Goal: Check status: Check status

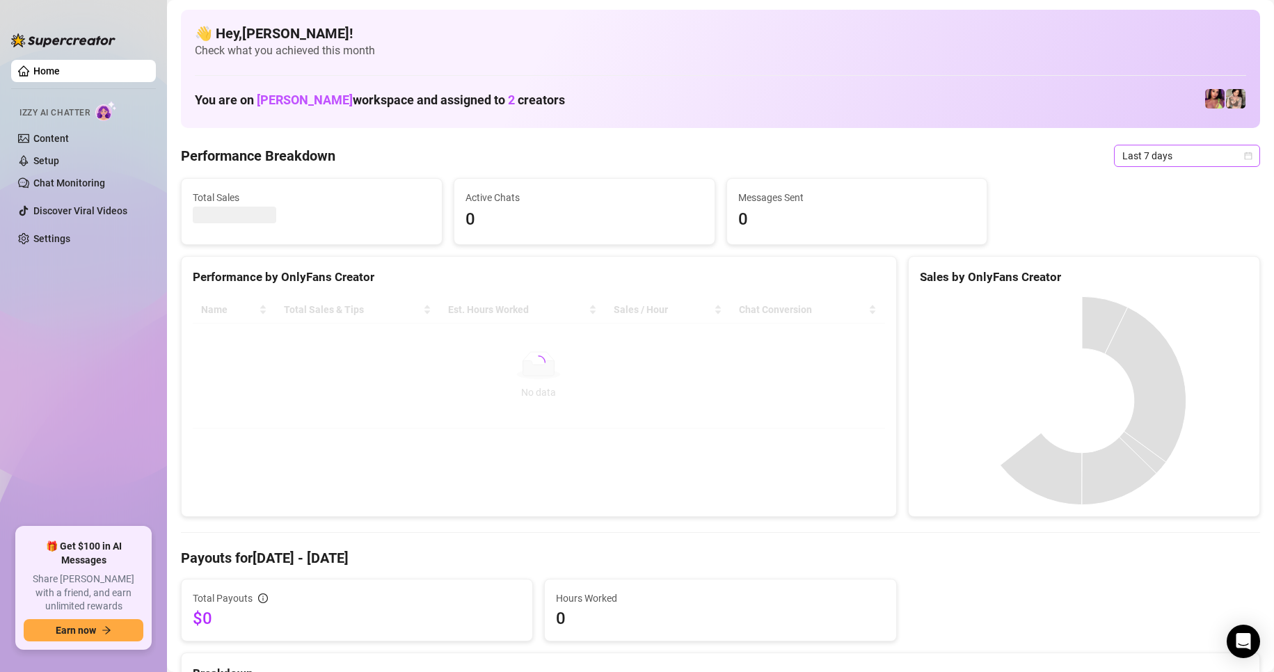
click at [1244, 154] on icon "calendar" at bounding box center [1248, 156] width 8 height 8
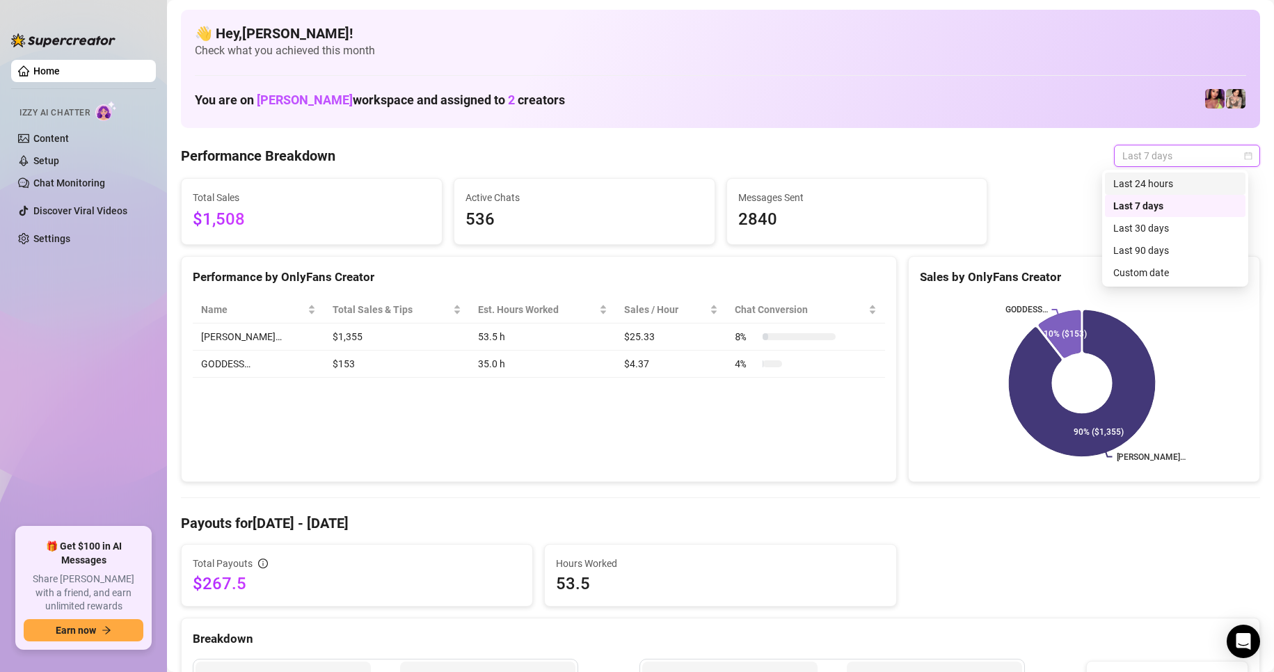
click at [1121, 186] on div "Last 24 hours" at bounding box center [1175, 183] width 124 height 15
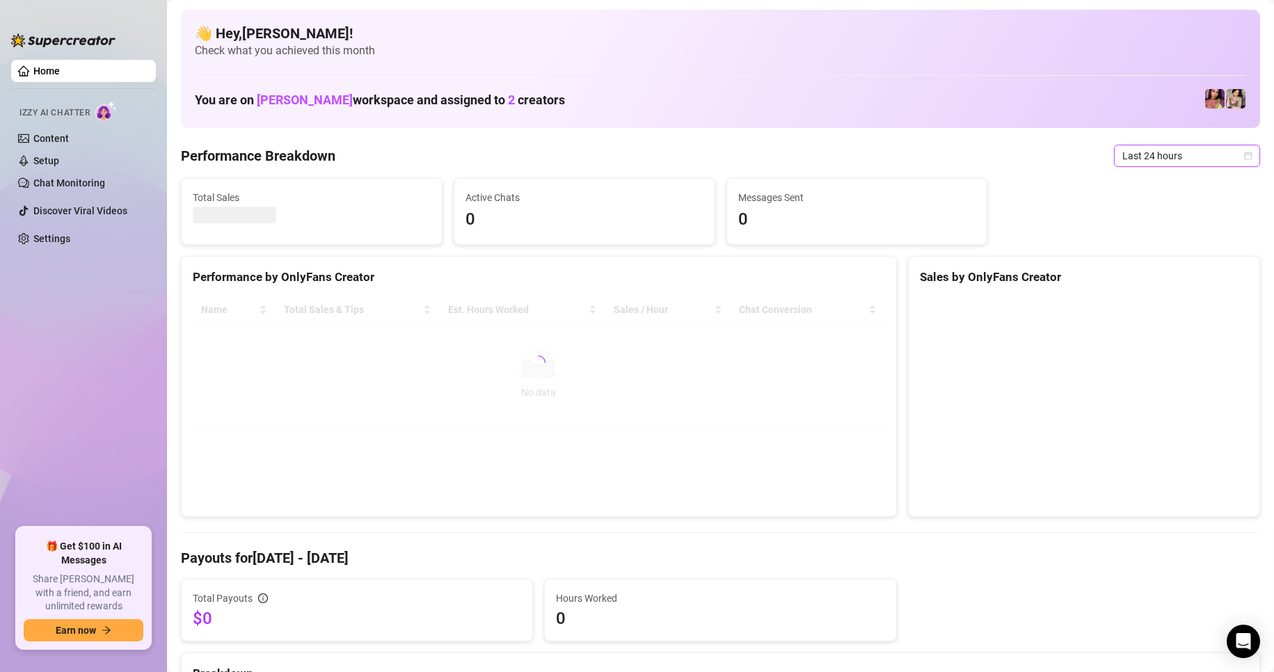
click at [1153, 158] on span "Last 24 hours" at bounding box center [1186, 155] width 129 height 21
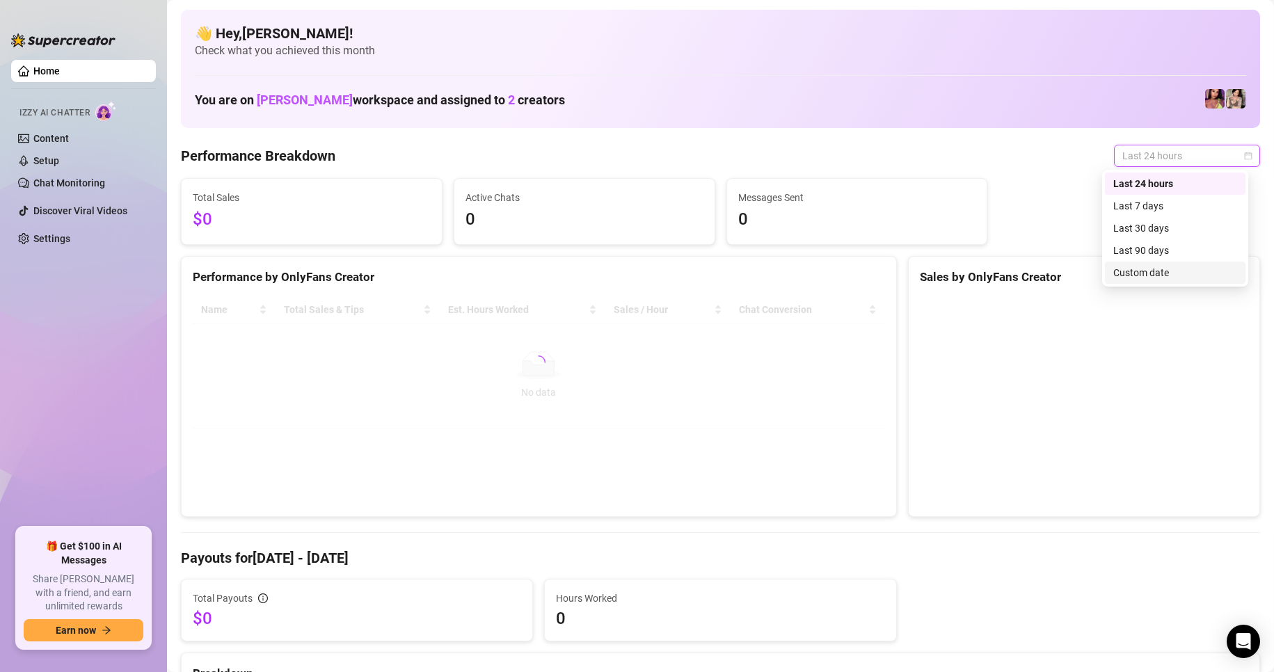
click at [1135, 270] on div "Custom date" at bounding box center [1175, 272] width 124 height 15
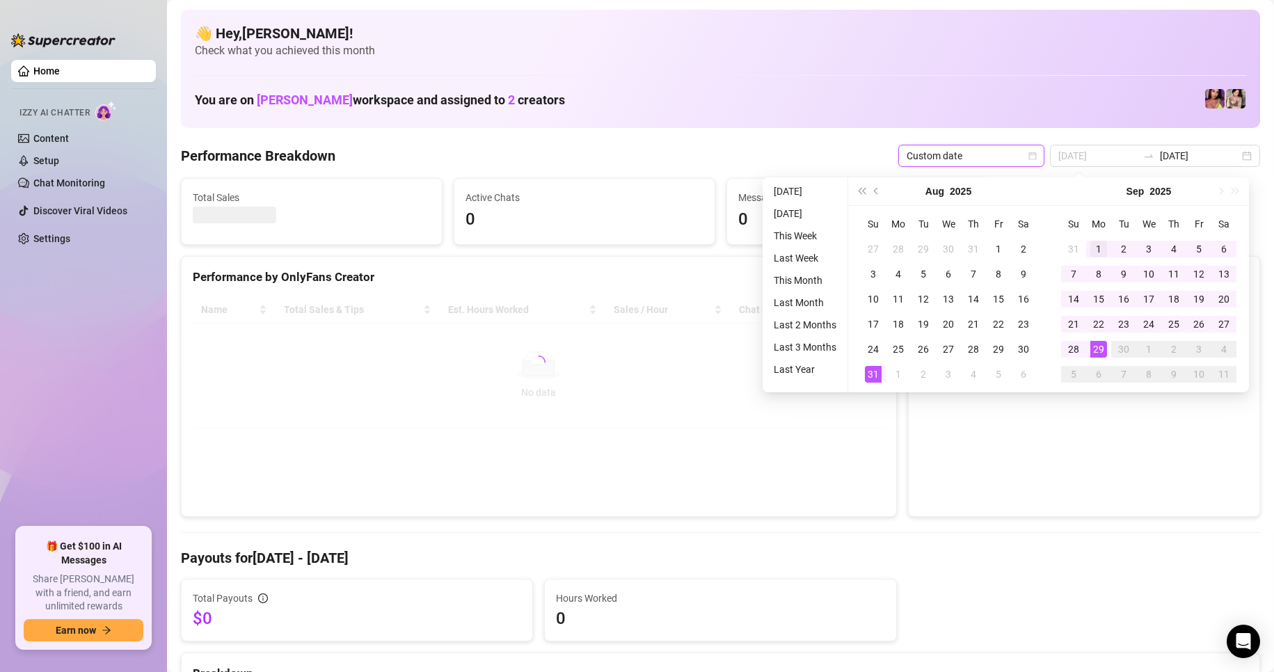
type input "[DATE]"
click at [1093, 246] on div "1" at bounding box center [1098, 249] width 17 height 17
type input "[DATE]"
click at [1099, 342] on div "29" at bounding box center [1098, 349] width 17 height 17
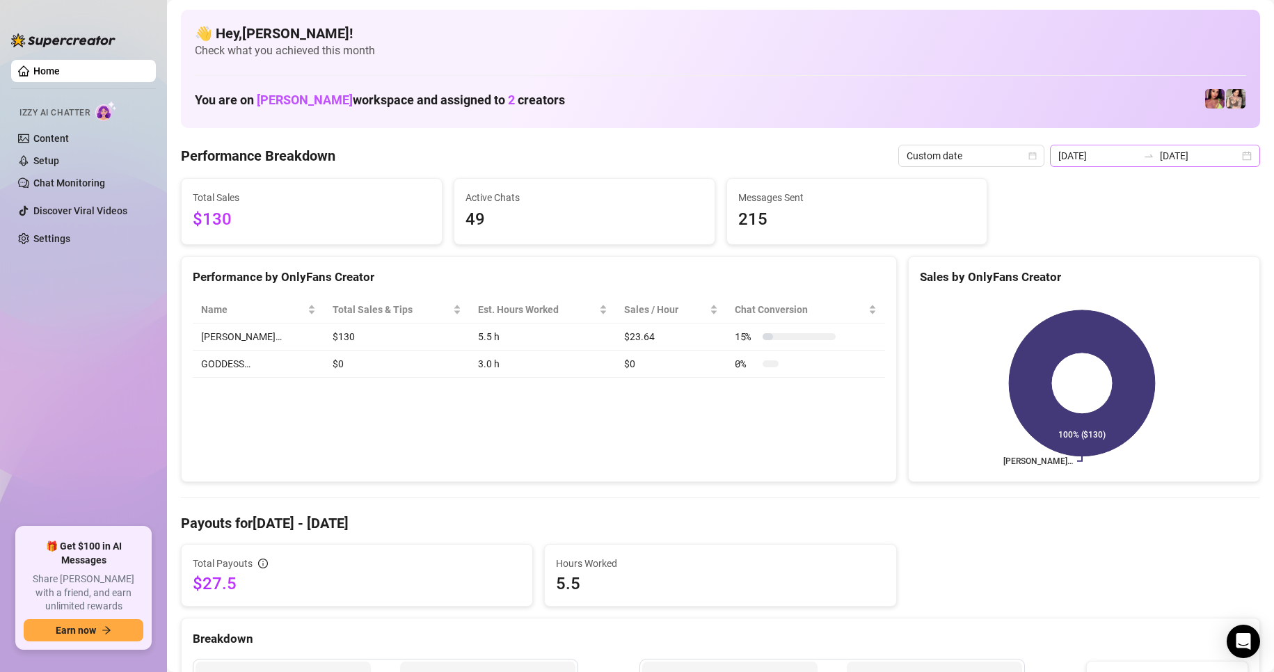
click at [1227, 156] on div "[DATE] [DATE]" at bounding box center [1155, 156] width 210 height 22
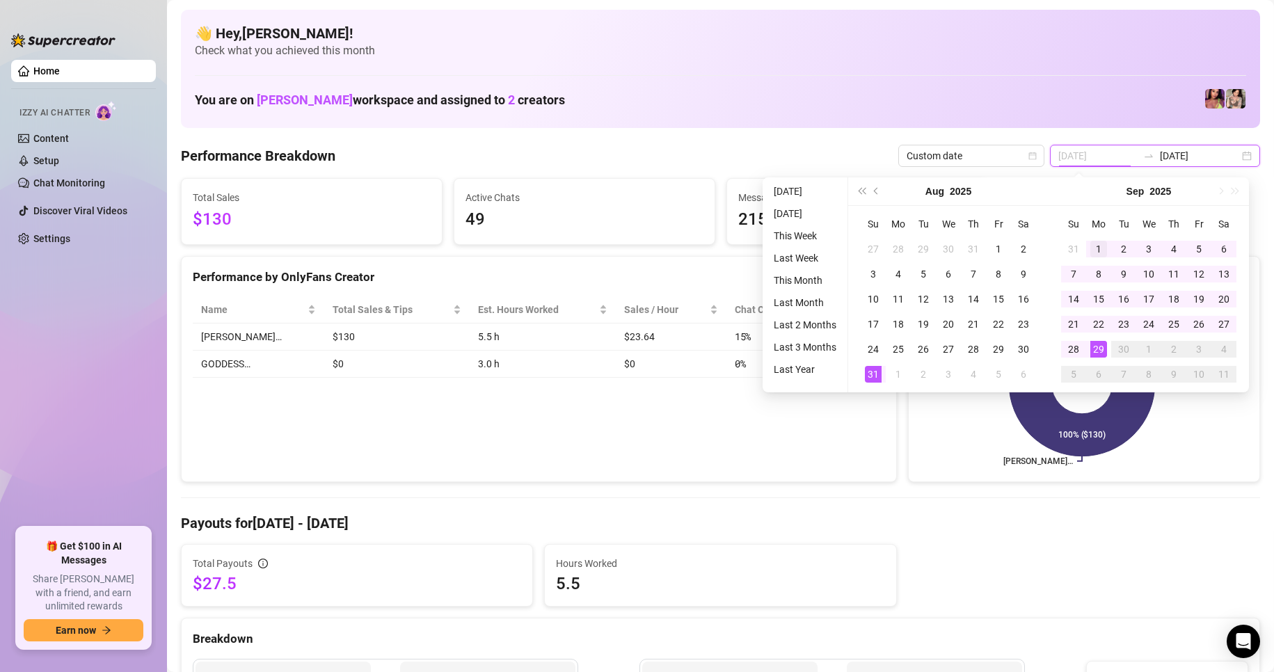
type input "[DATE]"
click at [1094, 246] on div "1" at bounding box center [1098, 249] width 17 height 17
type input "[DATE]"
click at [1101, 360] on td "29" at bounding box center [1098, 349] width 25 height 25
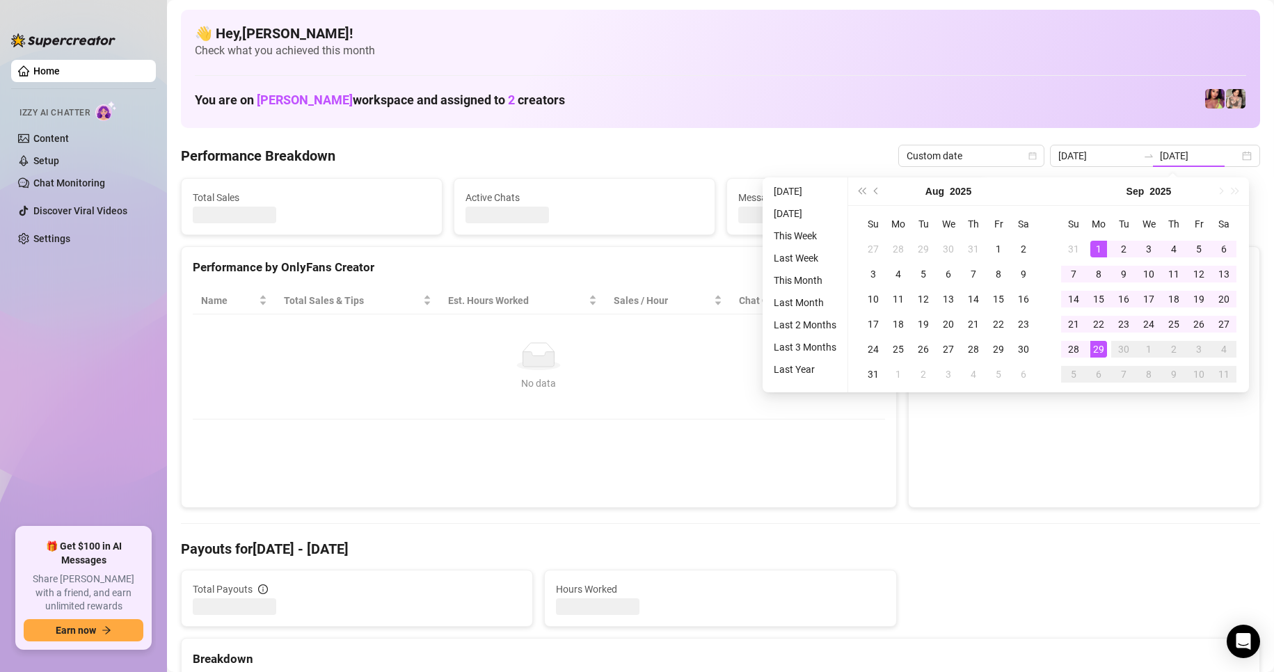
type input "[DATE]"
